Goal: Task Accomplishment & Management: Use online tool/utility

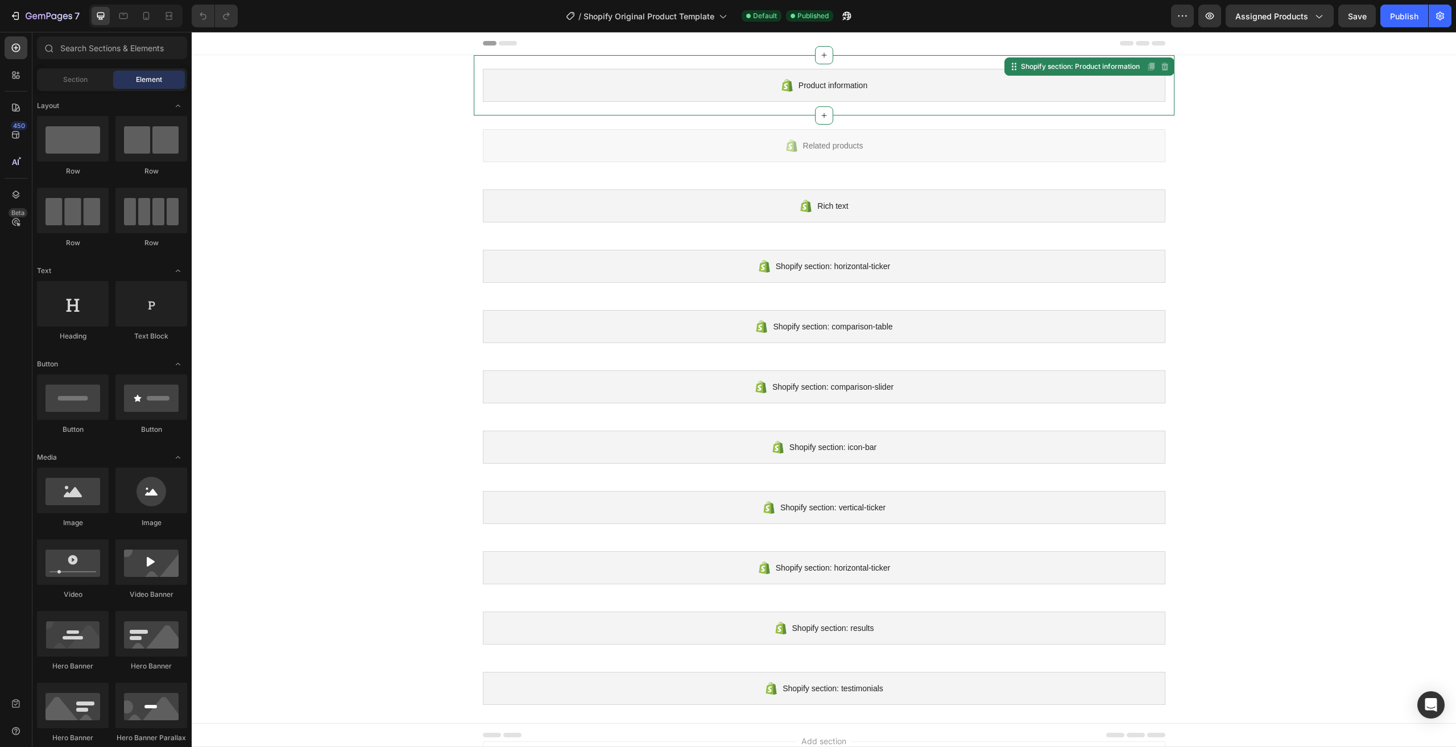
click at [868, 97] on div "Product information" at bounding box center [824, 85] width 683 height 33
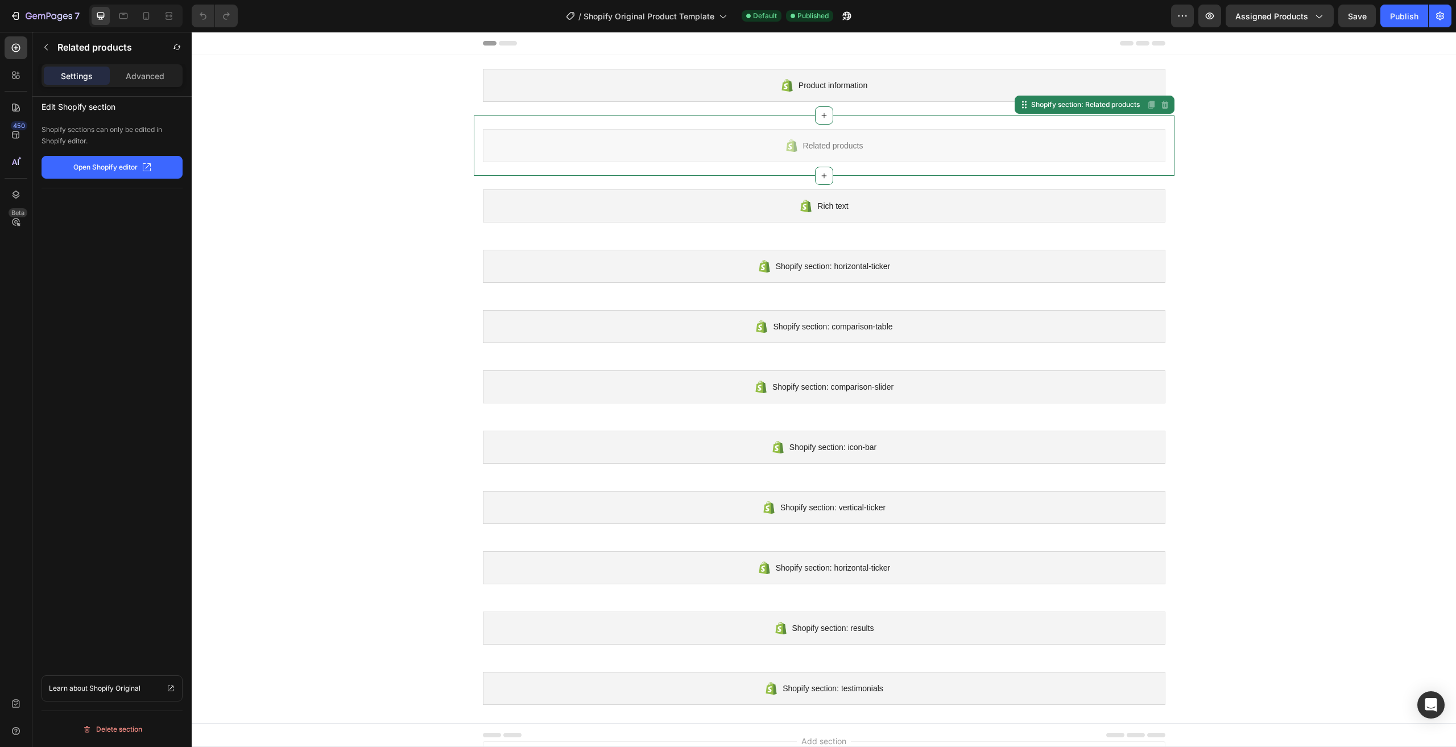
click at [865, 134] on div "Related products" at bounding box center [824, 145] width 683 height 33
click at [28, 17] on icon "button" at bounding box center [49, 17] width 47 height 10
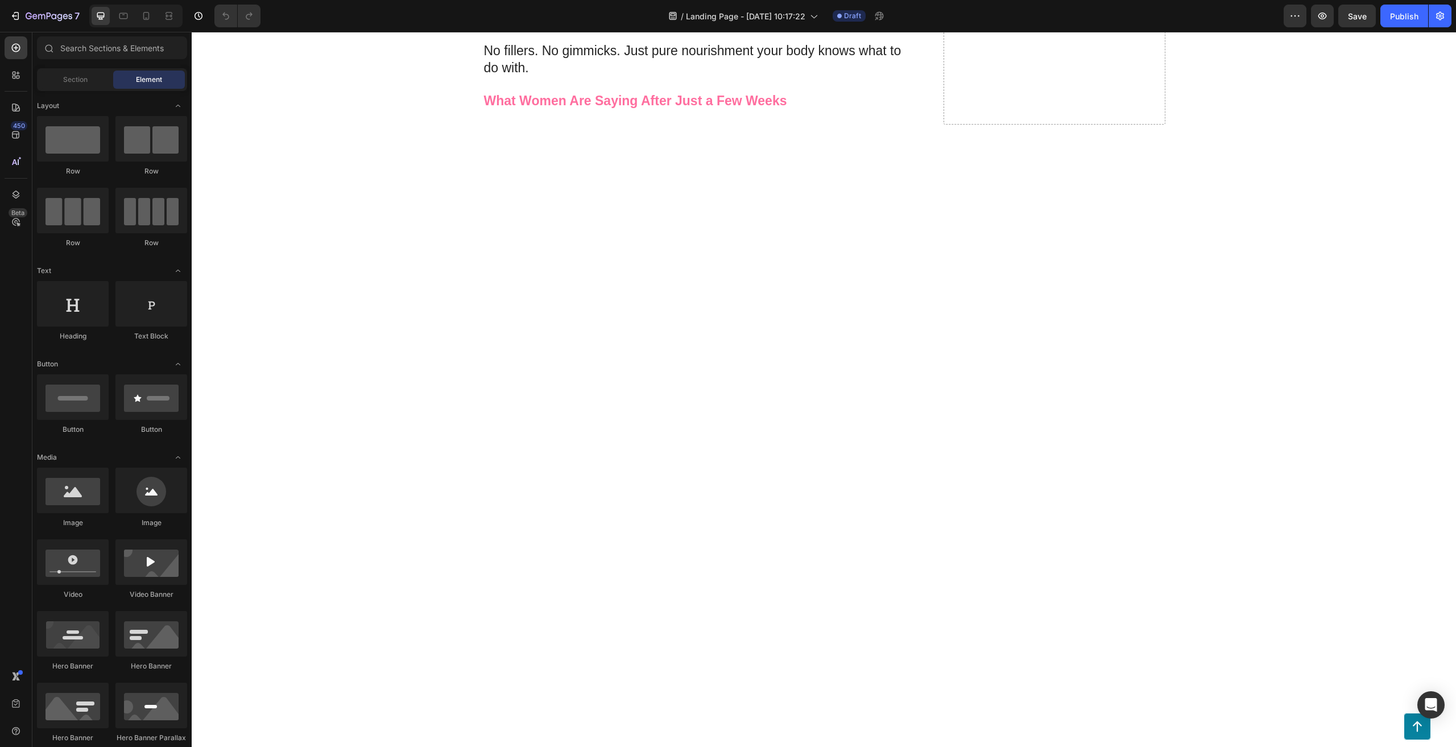
scroll to position [2527, 0]
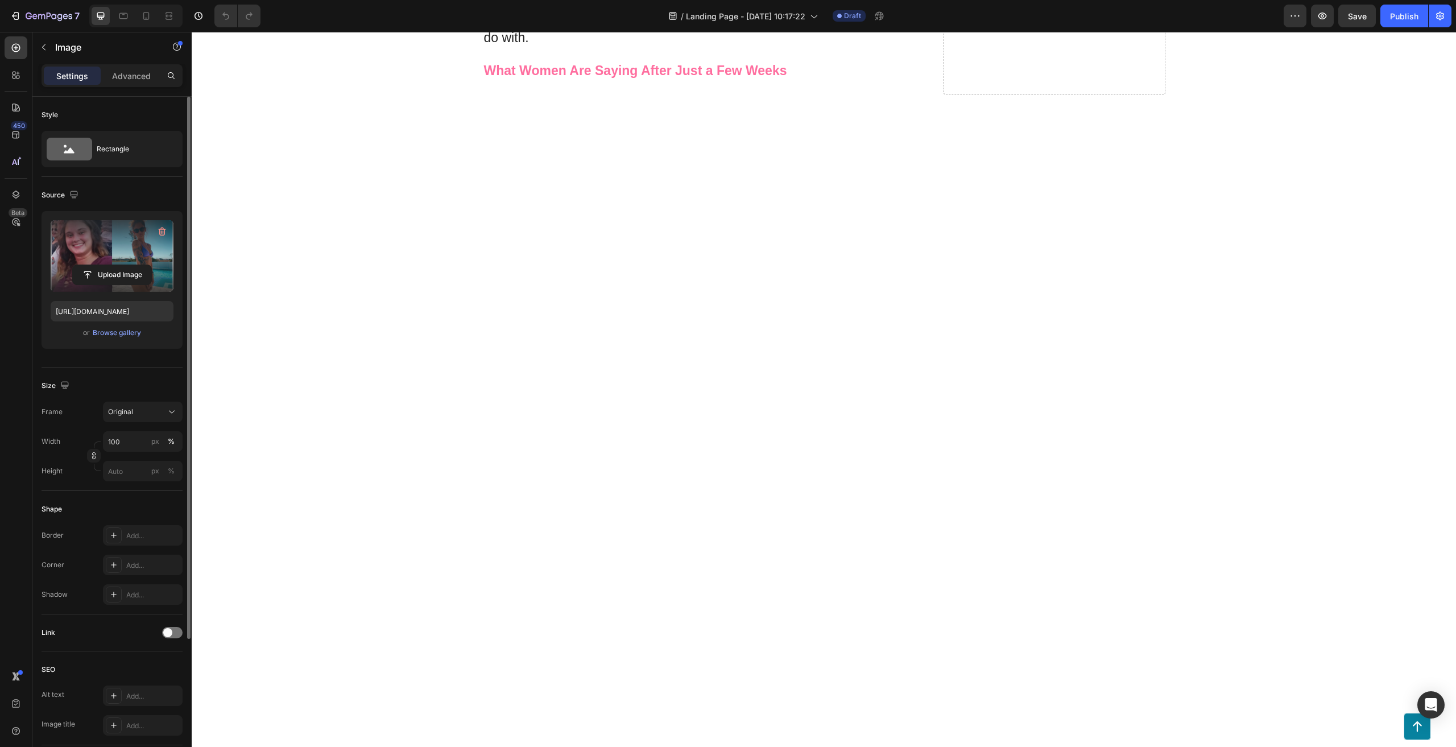
click at [110, 246] on label at bounding box center [112, 256] width 123 height 72
click at [110, 265] on input "file" at bounding box center [112, 274] width 78 height 19
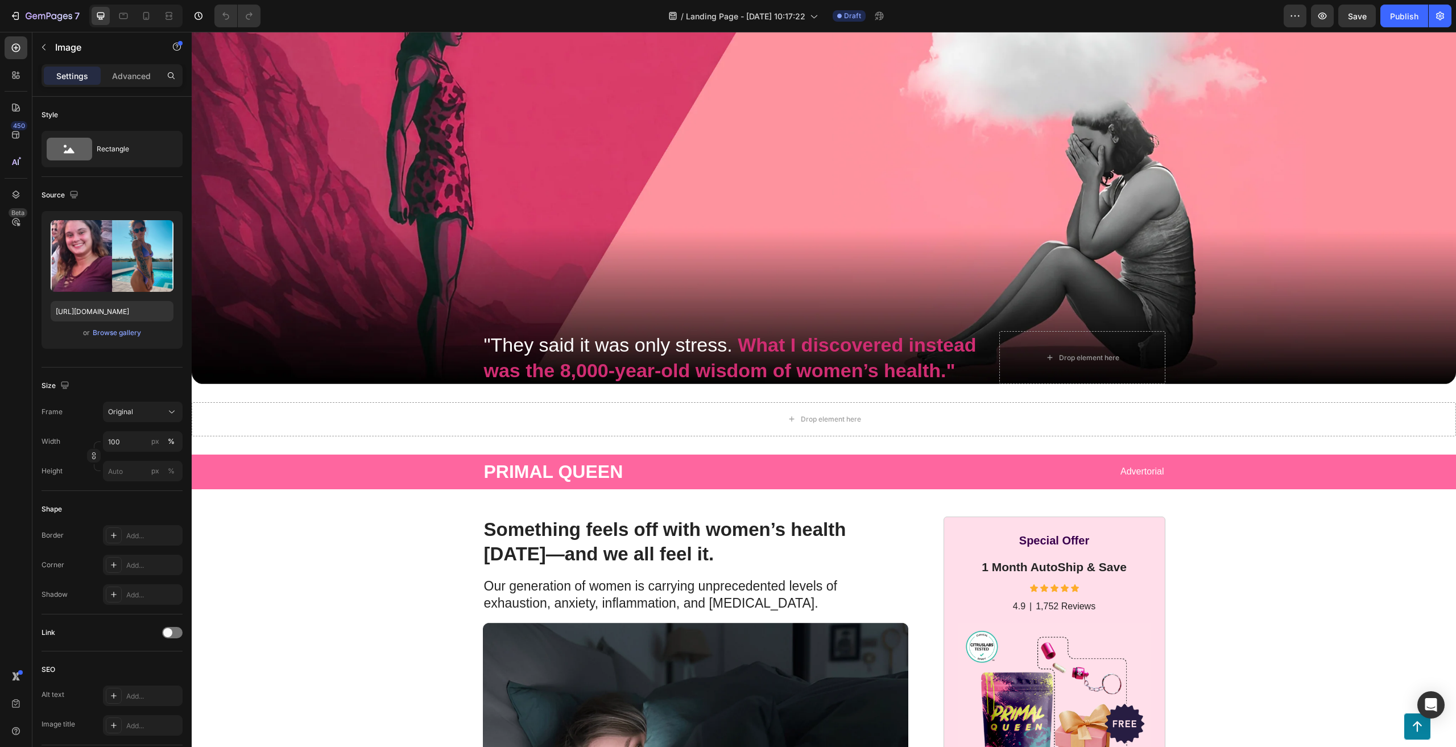
scroll to position [0, 0]
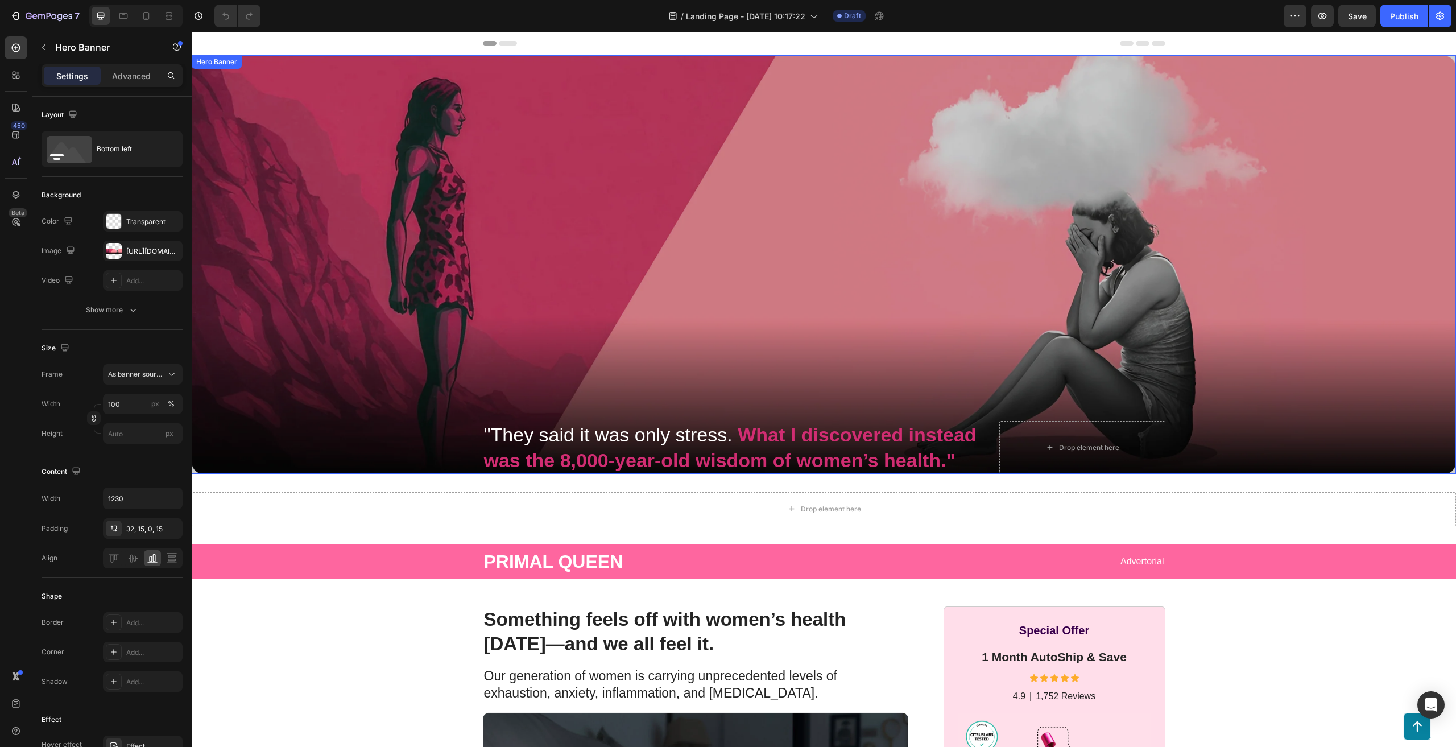
click at [776, 221] on div "Overlay" at bounding box center [824, 264] width 1264 height 419
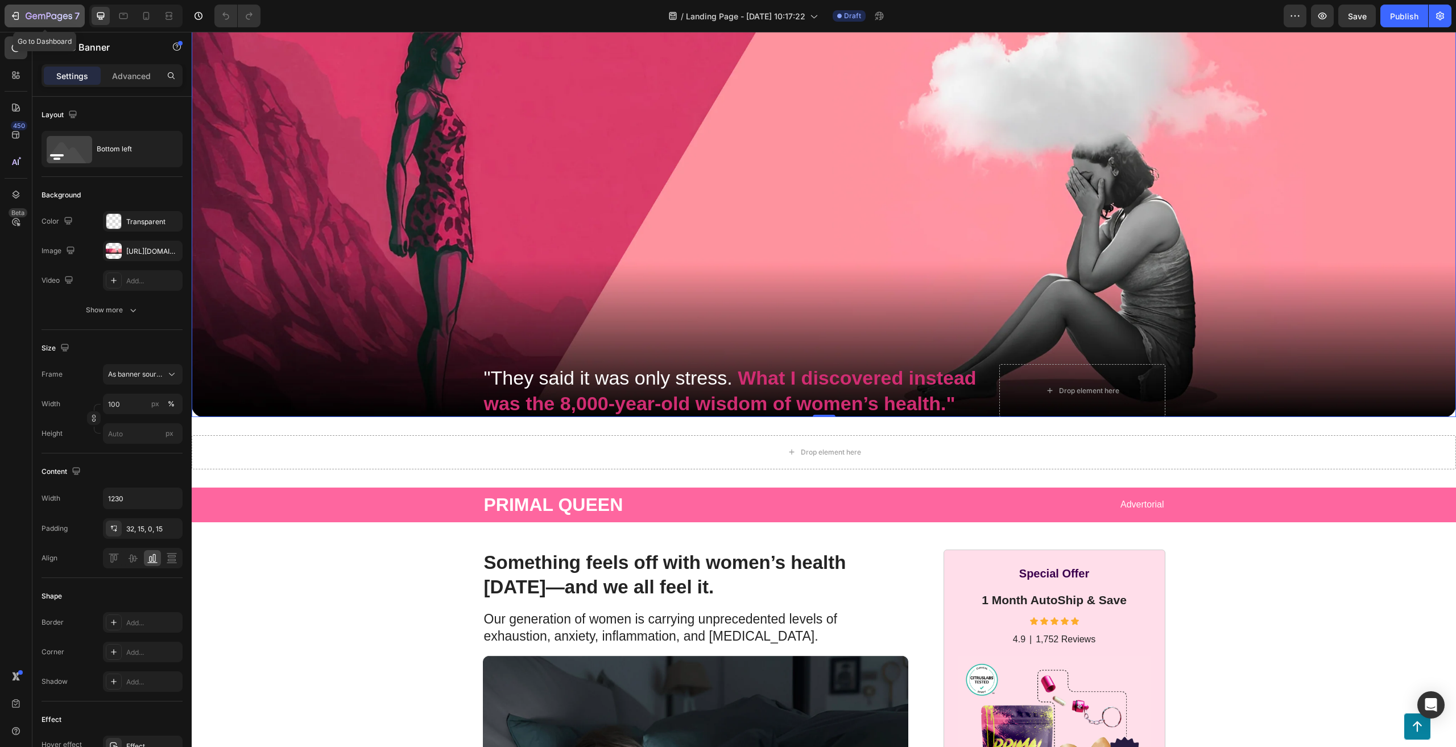
click at [20, 15] on icon "button" at bounding box center [15, 15] width 11 height 11
